Goal: Task Accomplishment & Management: Complete application form

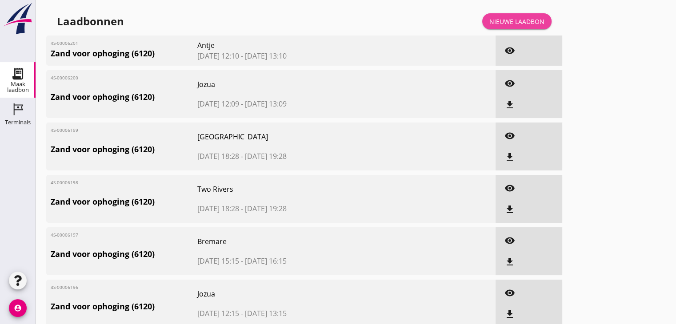
click at [500, 20] on div "Nieuwe laadbon" at bounding box center [516, 21] width 55 height 9
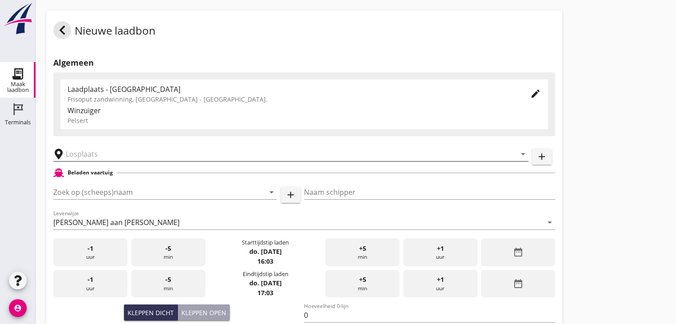
click at [96, 157] on input "text" at bounding box center [285, 154] width 438 height 14
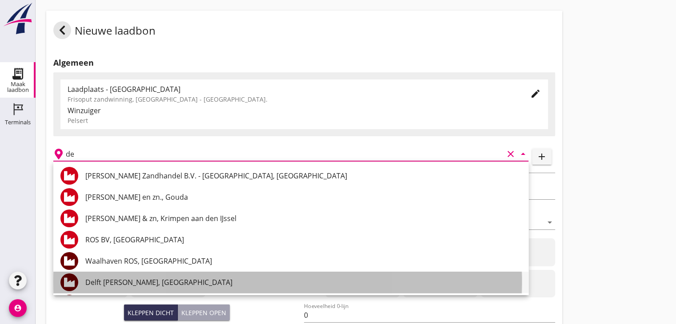
click at [120, 283] on div "Delft [PERSON_NAME], [GEOGRAPHIC_DATA]" at bounding box center [303, 282] width 436 height 11
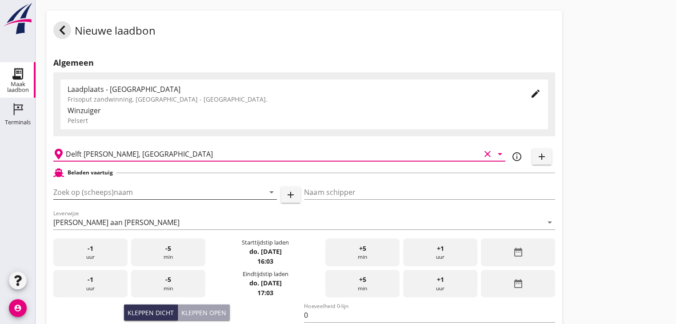
type input "Delft [PERSON_NAME], [GEOGRAPHIC_DATA]"
click at [89, 195] on input "Zoek op (scheeps)naam" at bounding box center [152, 192] width 199 height 14
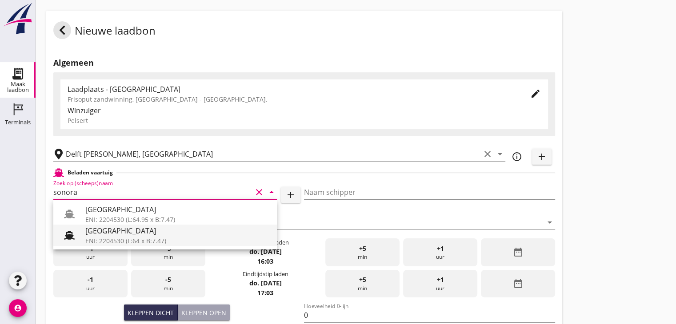
click at [90, 239] on div "ENI: 2204530 (L:64 x B:7.47)" at bounding box center [177, 240] width 184 height 9
type input "[GEOGRAPHIC_DATA]"
type input "Ko Hoeve"
type input "467"
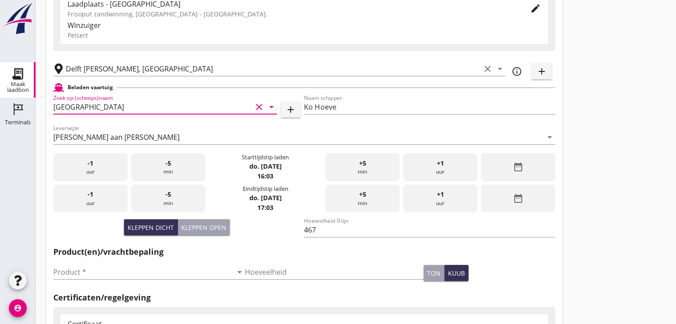
scroll to position [133, 0]
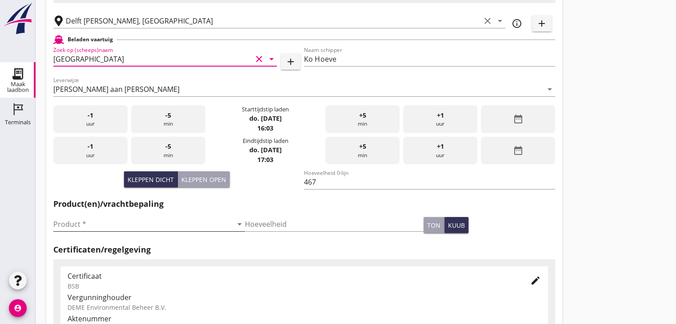
type input "[GEOGRAPHIC_DATA]"
click at [65, 221] on input "Product *" at bounding box center [142, 224] width 179 height 14
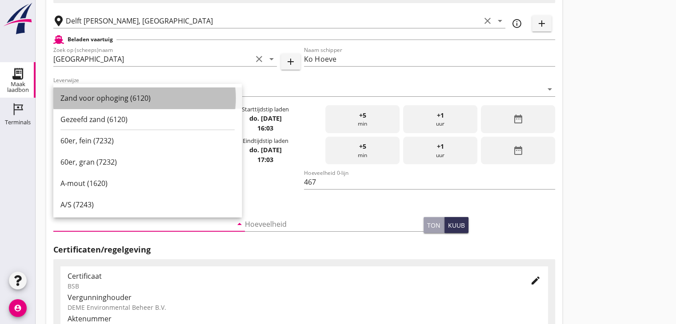
click at [84, 96] on div "Zand voor ophoging (6120)" at bounding box center [147, 98] width 174 height 11
type input "Zand voor ophoging (6120)"
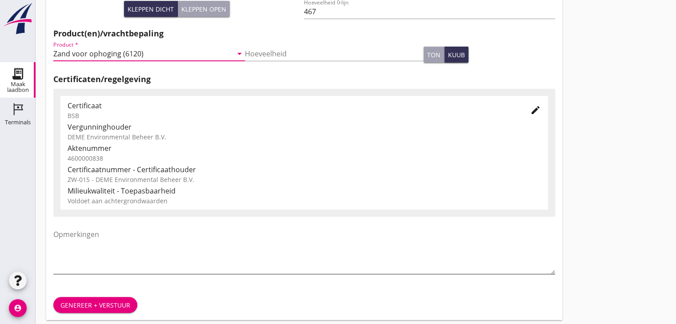
scroll to position [311, 0]
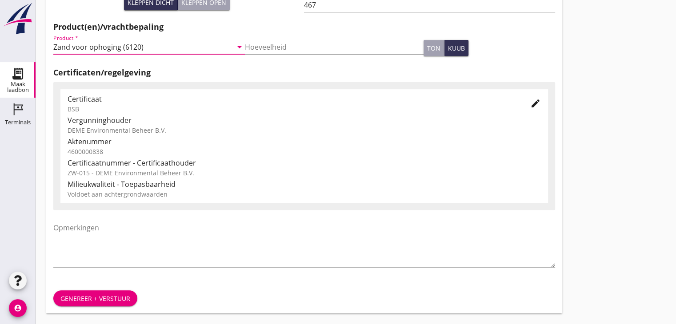
click at [99, 295] on div "Genereer + verstuur" at bounding box center [95, 298] width 70 height 9
